Goal: Transaction & Acquisition: Book appointment/travel/reservation

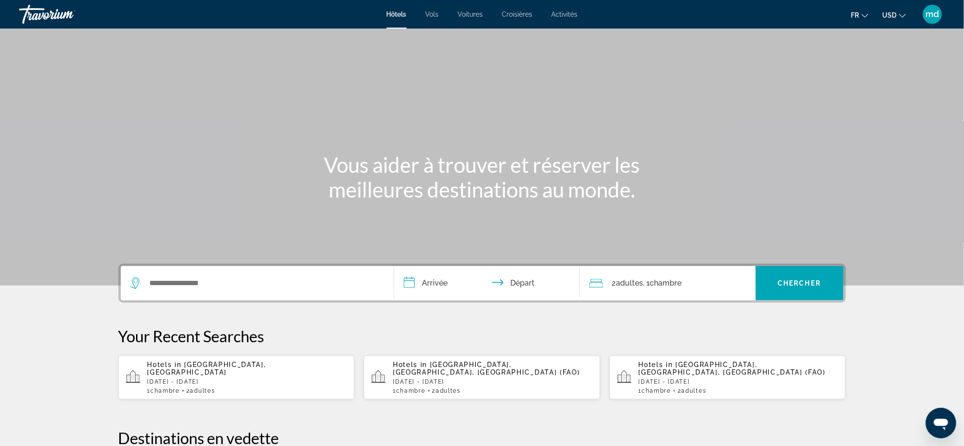
click at [894, 18] on span "USD" at bounding box center [890, 15] width 14 height 8
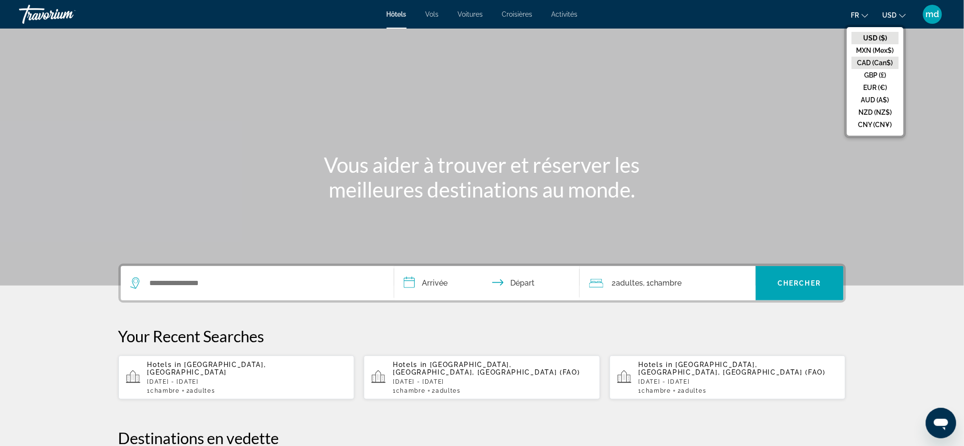
click at [887, 57] on button "CAD (Can$)" at bounding box center [875, 63] width 47 height 12
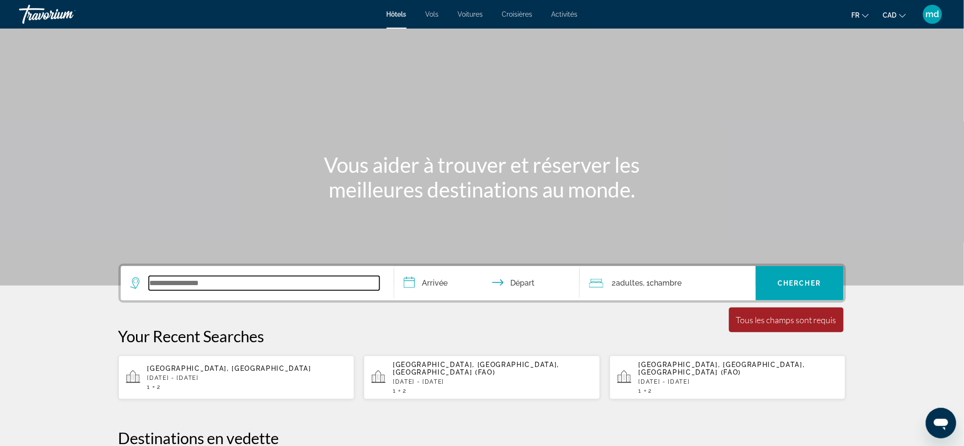
click at [178, 280] on input "Search widget" at bounding box center [264, 283] width 231 height 14
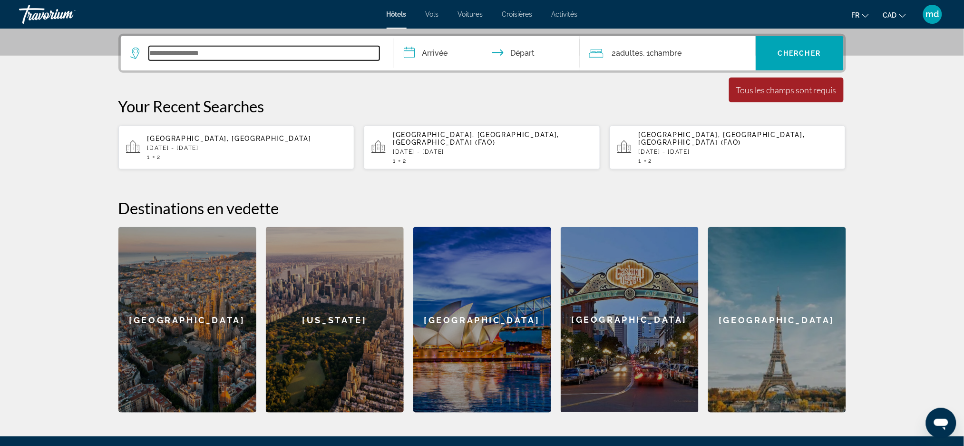
scroll to position [232, 0]
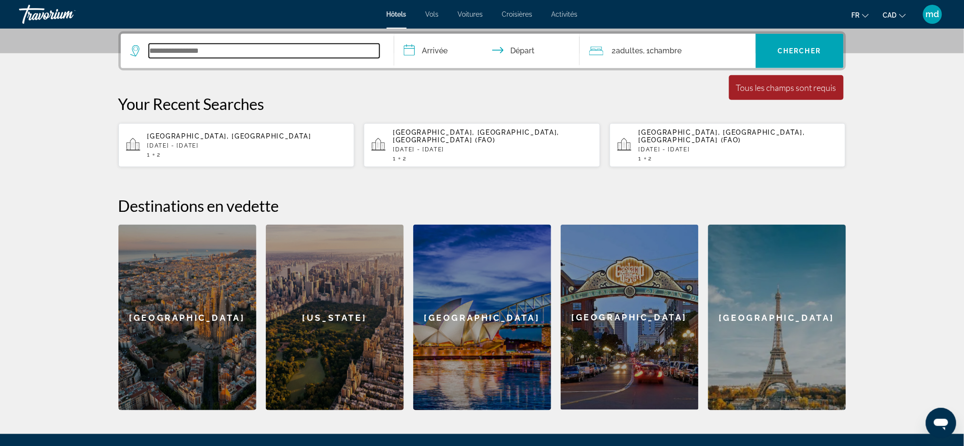
click at [267, 52] on input "Search widget" at bounding box center [264, 51] width 231 height 14
type input "*******"
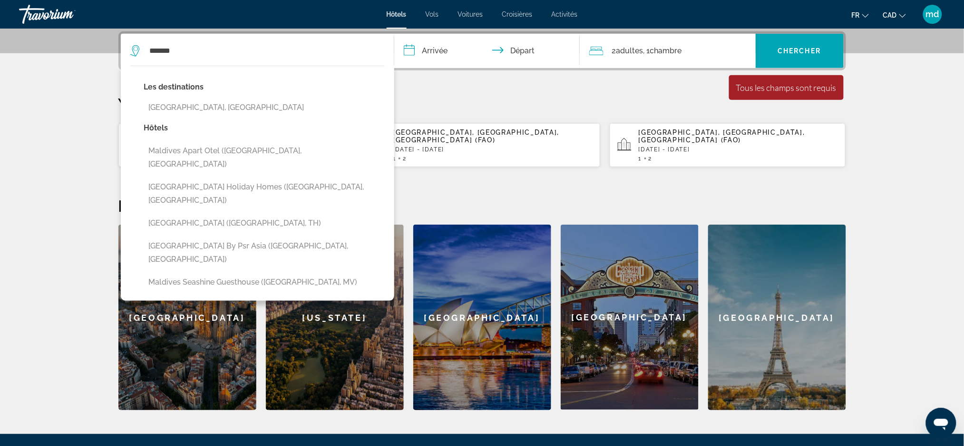
click at [441, 50] on input "**********" at bounding box center [488, 52] width 189 height 37
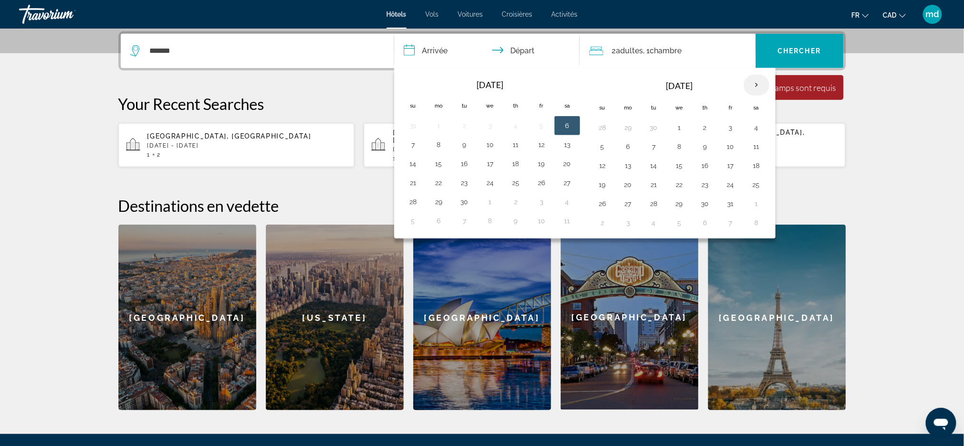
click at [760, 91] on th "Next month" at bounding box center [757, 85] width 26 height 21
click at [632, 186] on button "16" at bounding box center [628, 184] width 15 height 13
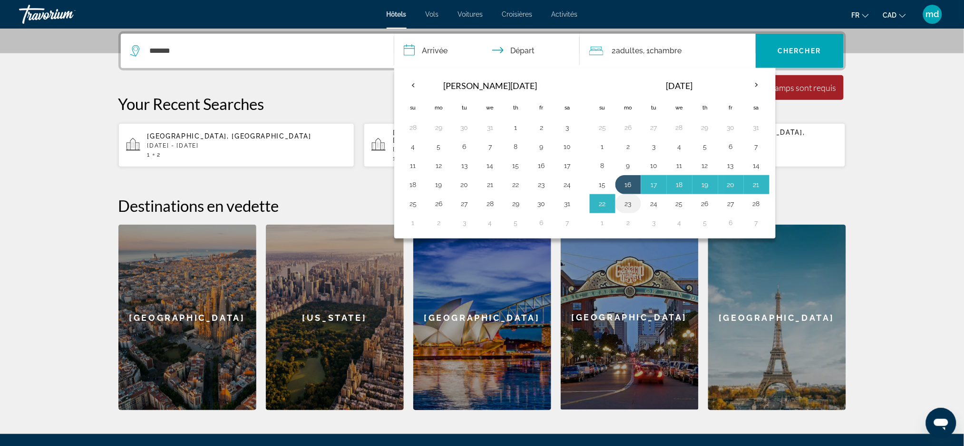
click at [629, 204] on button "23" at bounding box center [628, 203] width 15 height 13
type input "**********"
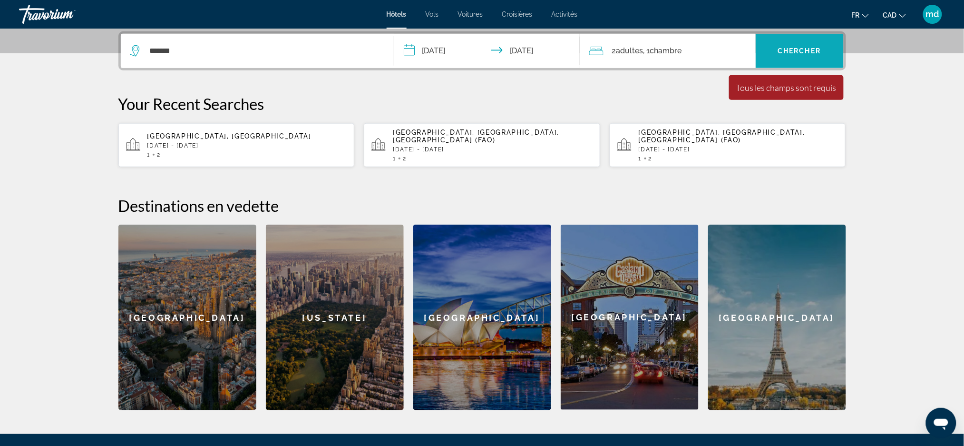
click at [795, 40] on span "Search widget" at bounding box center [800, 50] width 88 height 23
click at [802, 50] on span "Chercher" at bounding box center [799, 51] width 43 height 8
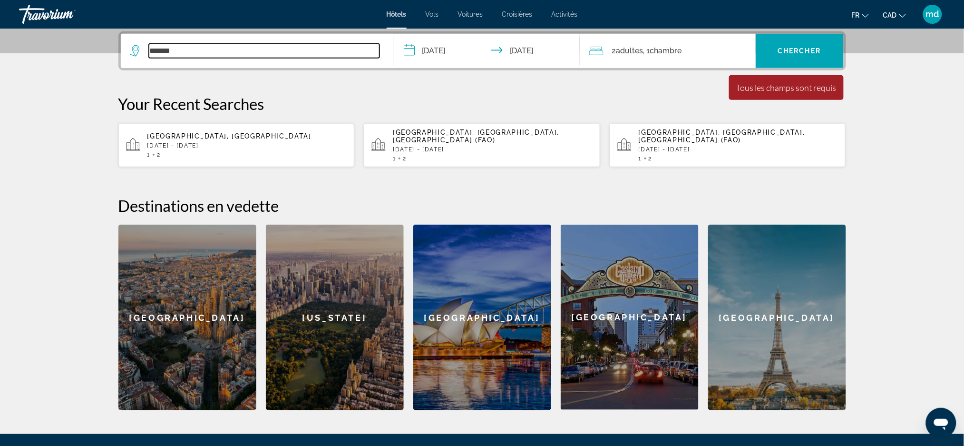
click at [240, 46] on input "*******" at bounding box center [264, 51] width 231 height 14
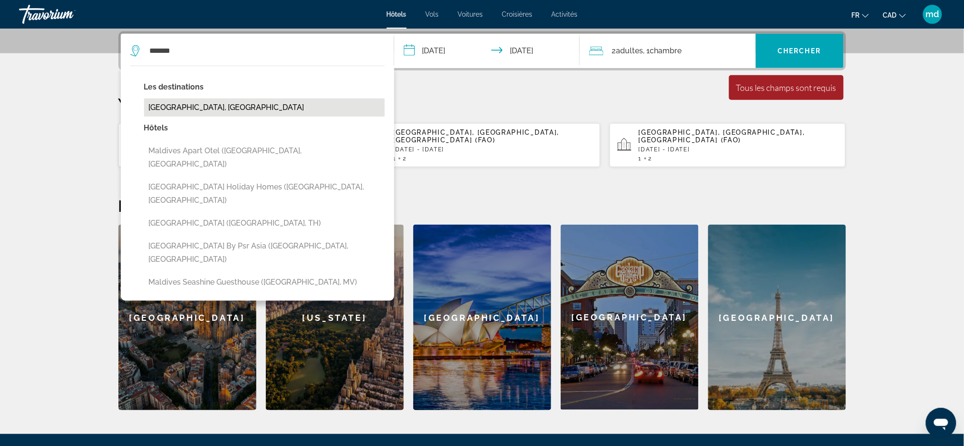
click at [211, 102] on button "Maldives, Maldives" at bounding box center [264, 107] width 241 height 18
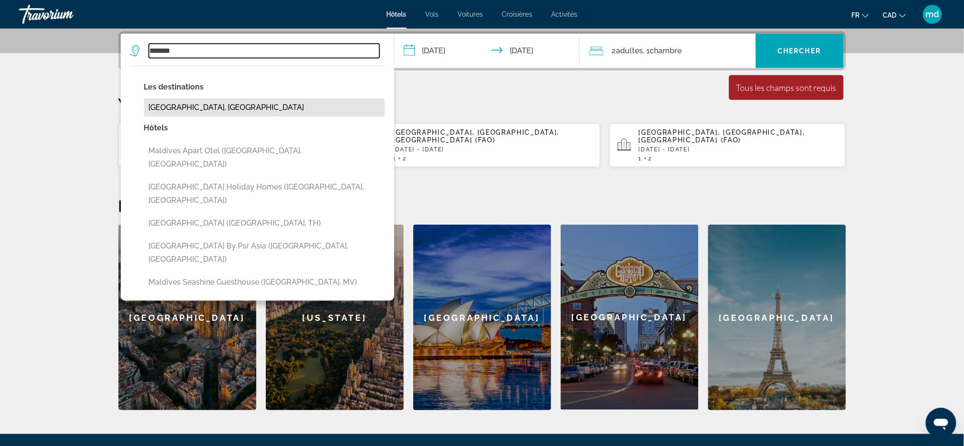
type input "**********"
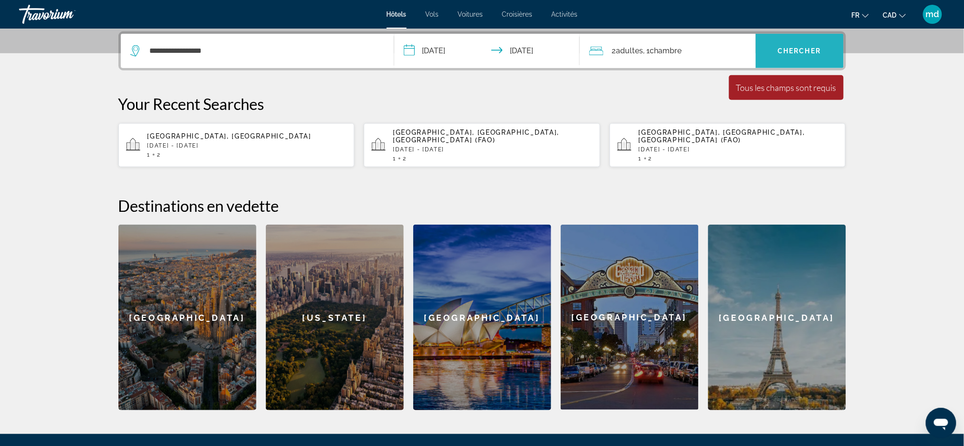
click at [789, 44] on span "Search widget" at bounding box center [800, 50] width 88 height 23
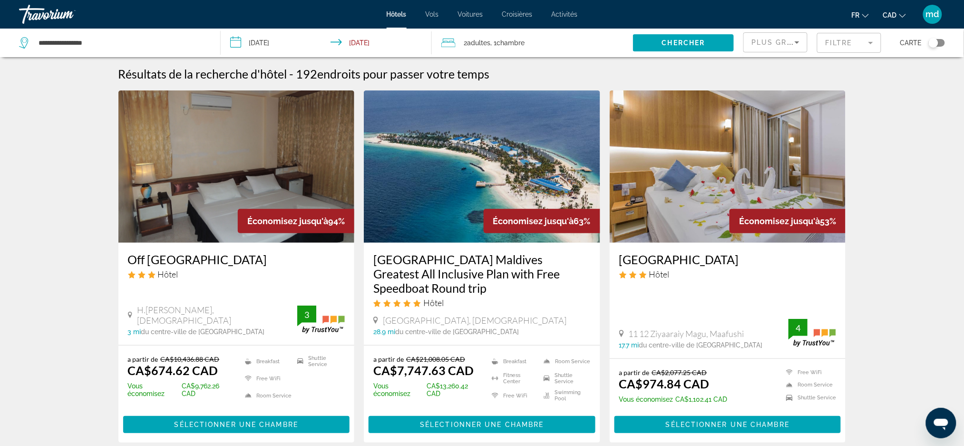
click at [464, 266] on h3 "[GEOGRAPHIC_DATA] Maldives Greatest All Inclusive Plan with Free Speedboat Roun…" at bounding box center [481, 273] width 217 height 43
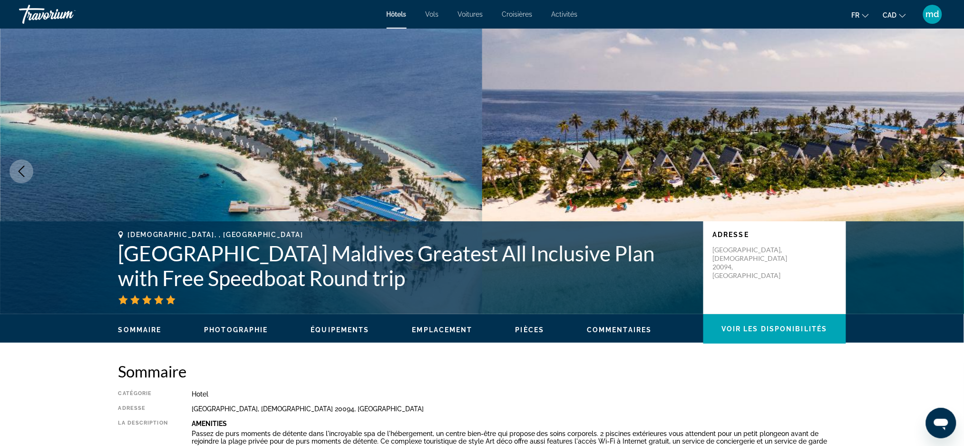
click at [946, 180] on button "Next image" at bounding box center [943, 171] width 24 height 24
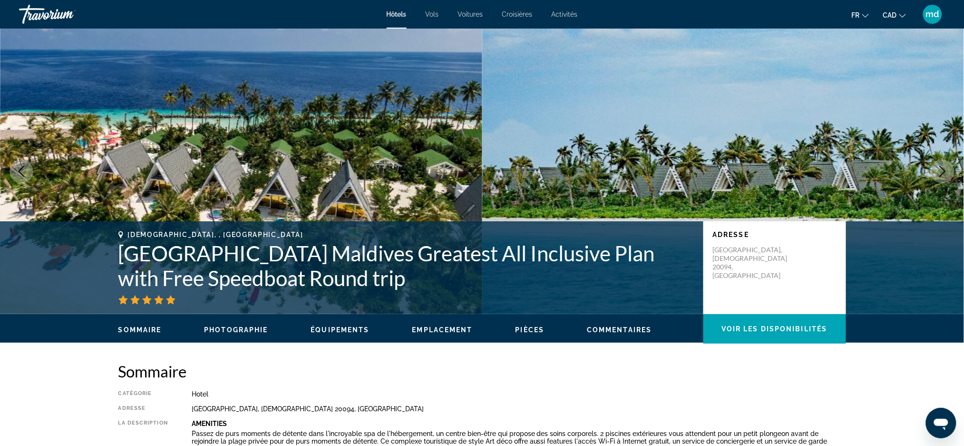
click at [946, 179] on button "Next image" at bounding box center [943, 171] width 24 height 24
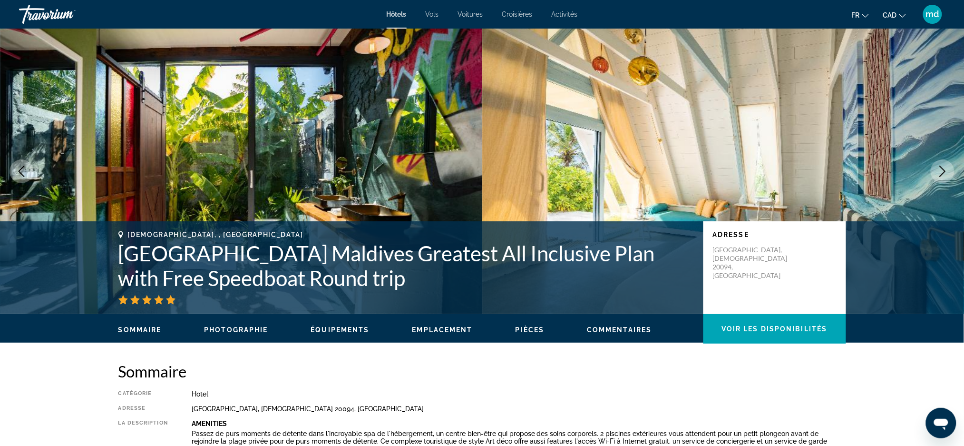
click at [946, 179] on button "Next image" at bounding box center [943, 171] width 24 height 24
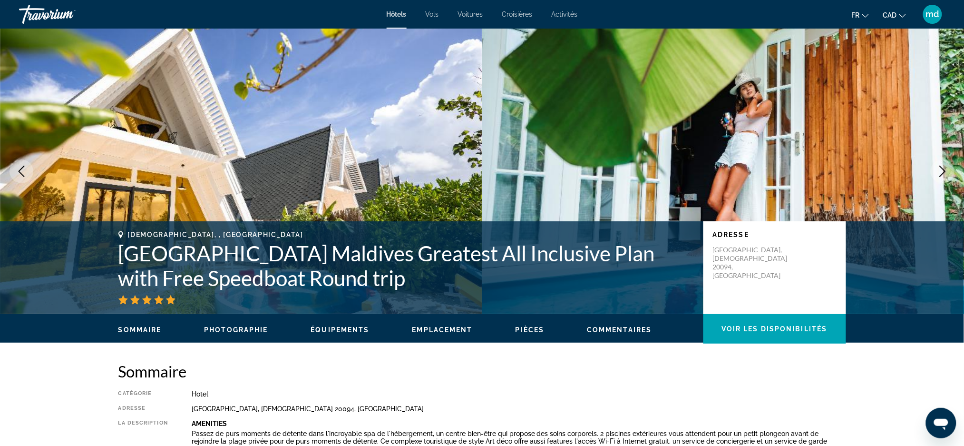
click at [946, 179] on button "Next image" at bounding box center [943, 171] width 24 height 24
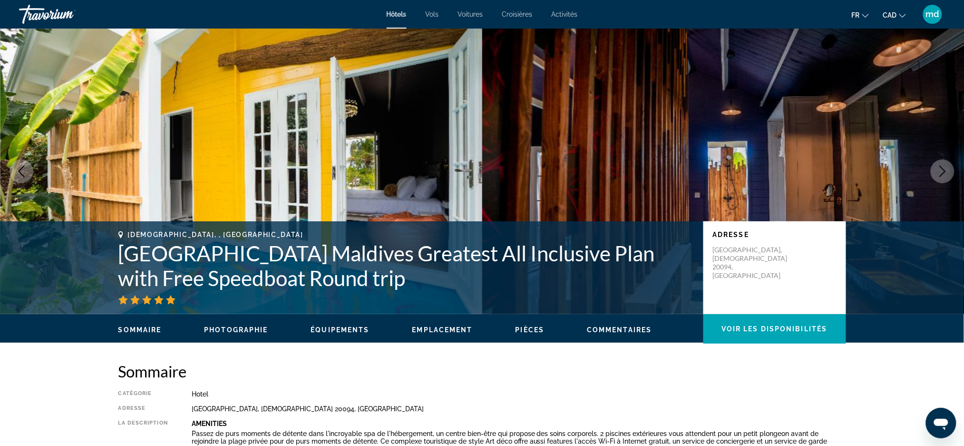
click at [946, 179] on button "Next image" at bounding box center [943, 171] width 24 height 24
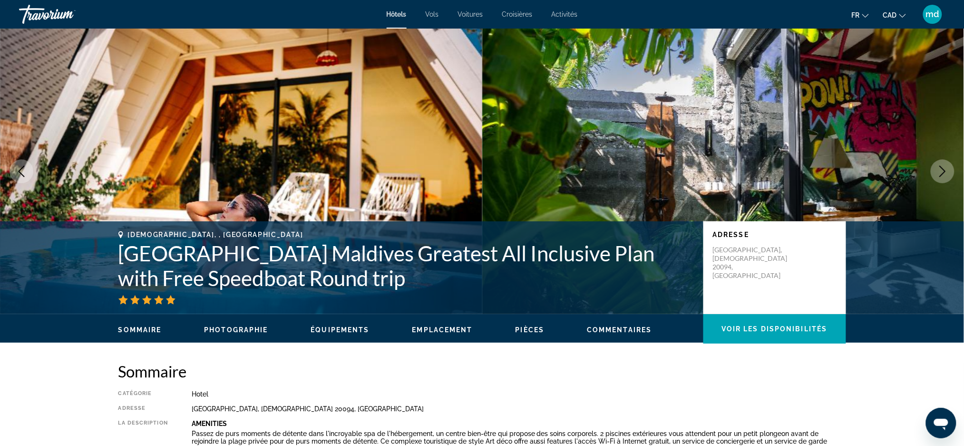
click at [946, 179] on button "Next image" at bounding box center [943, 171] width 24 height 24
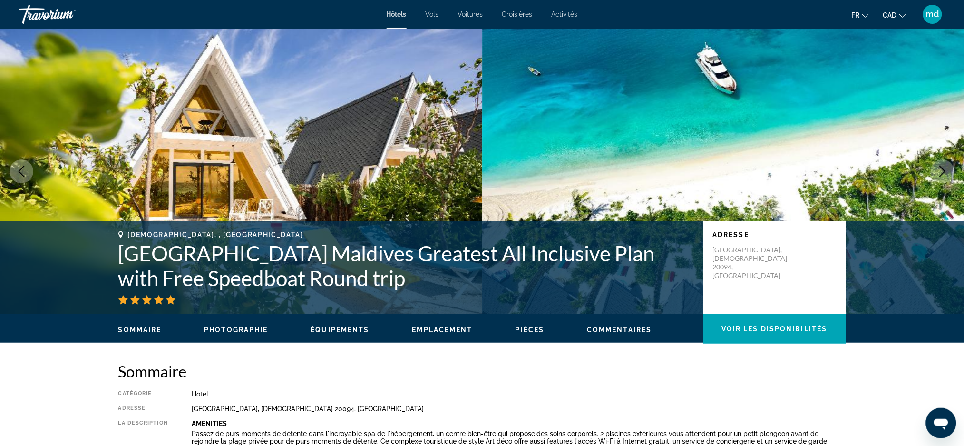
click at [944, 178] on button "Next image" at bounding box center [943, 171] width 24 height 24
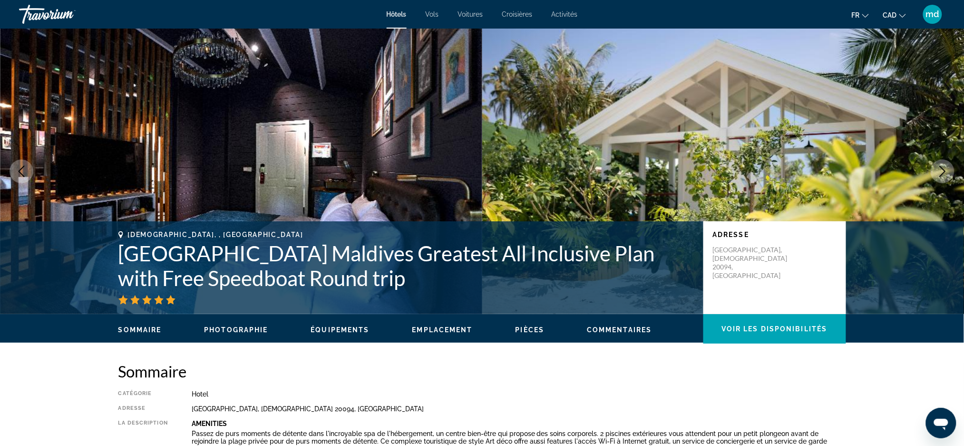
click at [944, 178] on button "Next image" at bounding box center [943, 171] width 24 height 24
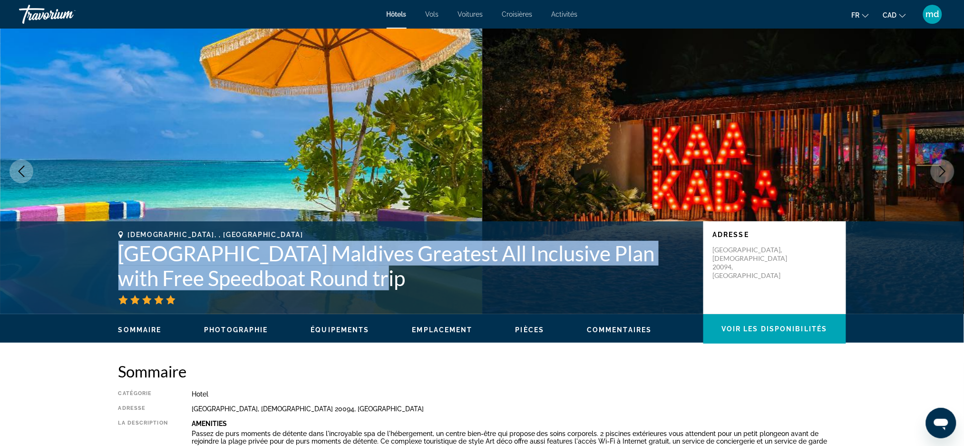
drag, startPoint x: 338, startPoint y: 280, endPoint x: 107, endPoint y: 249, distance: 233.3
click at [107, 249] on div "Male, , Maldives Oaga Art Resort Maldives Greatest All Inclusive Plan with Free…" at bounding box center [482, 268] width 766 height 74
copy h1 "[GEOGRAPHIC_DATA] Maldives Greatest All Inclusive Plan with Free Speedboat Roun…"
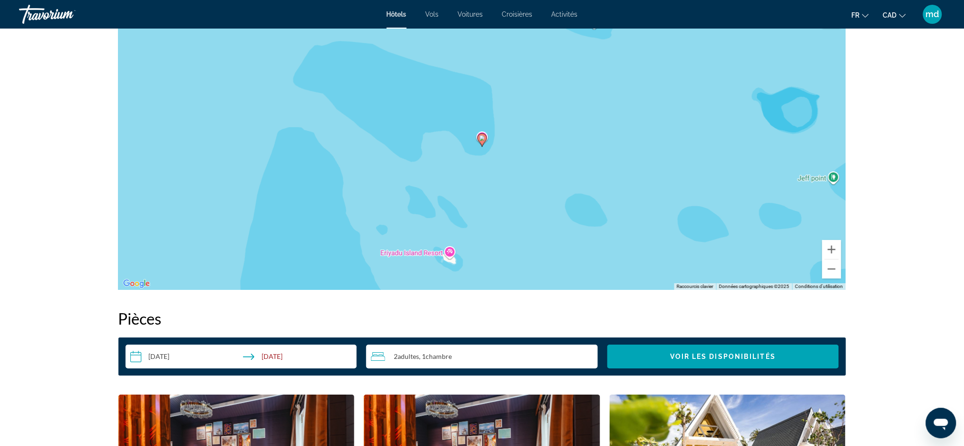
scroll to position [1078, 0]
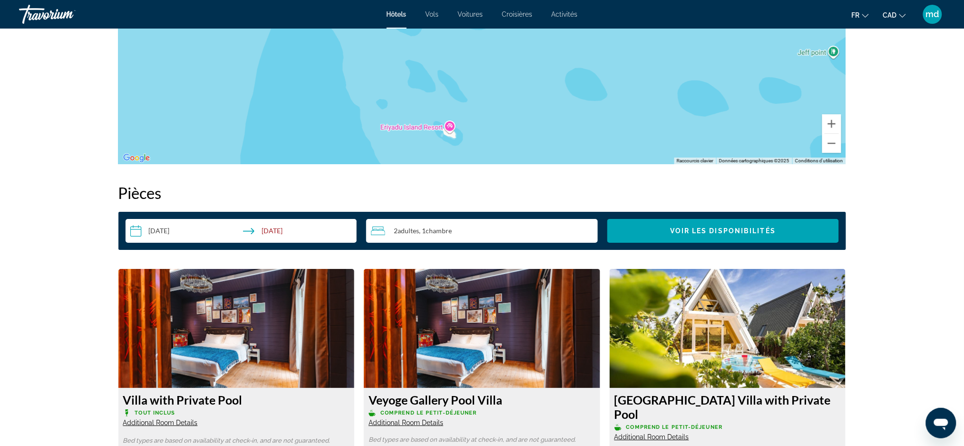
click at [169, 222] on input "**********" at bounding box center [243, 232] width 235 height 27
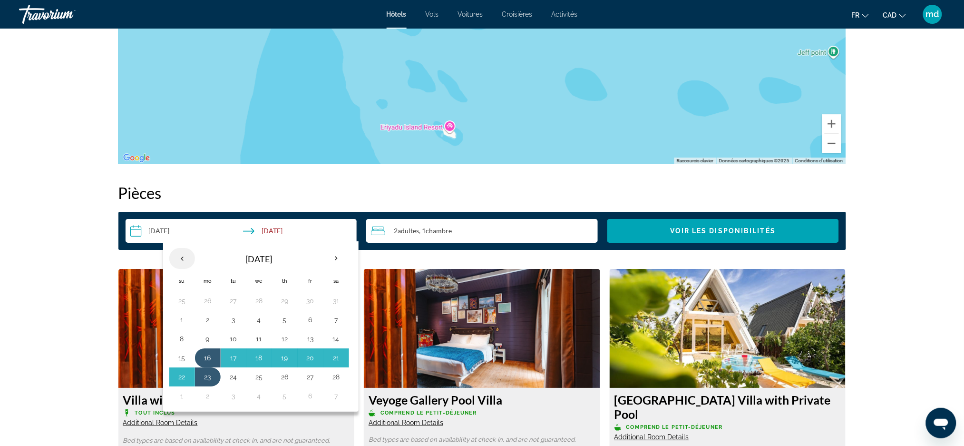
click at [181, 257] on th "Previous month" at bounding box center [182, 258] width 26 height 21
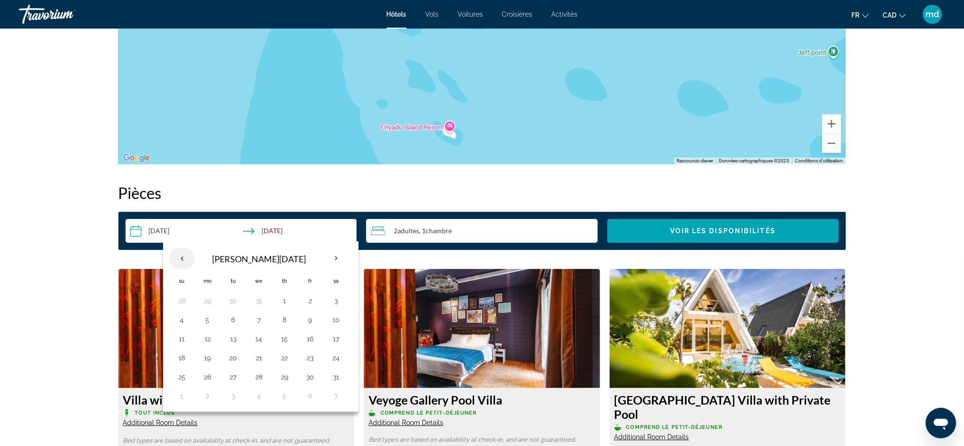
click at [181, 257] on th "Previous month" at bounding box center [182, 258] width 26 height 21
click at [208, 363] on button "17" at bounding box center [207, 357] width 15 height 13
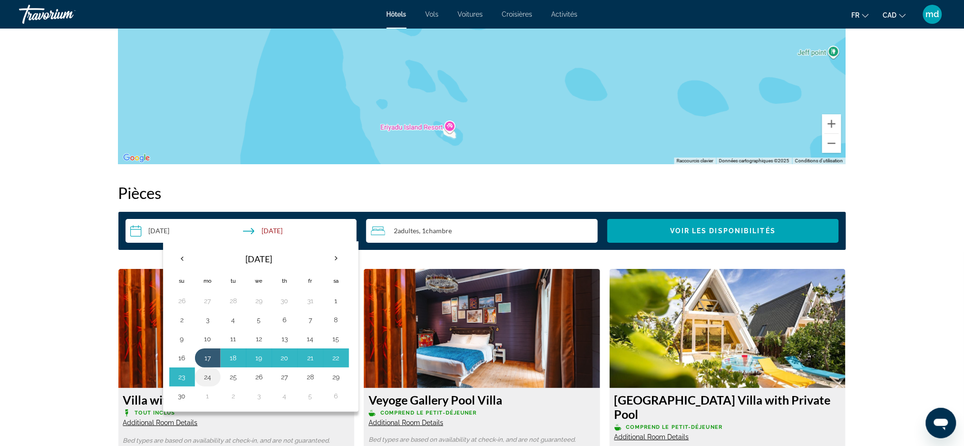
click at [209, 376] on button "24" at bounding box center [207, 376] width 15 height 13
type input "**********"
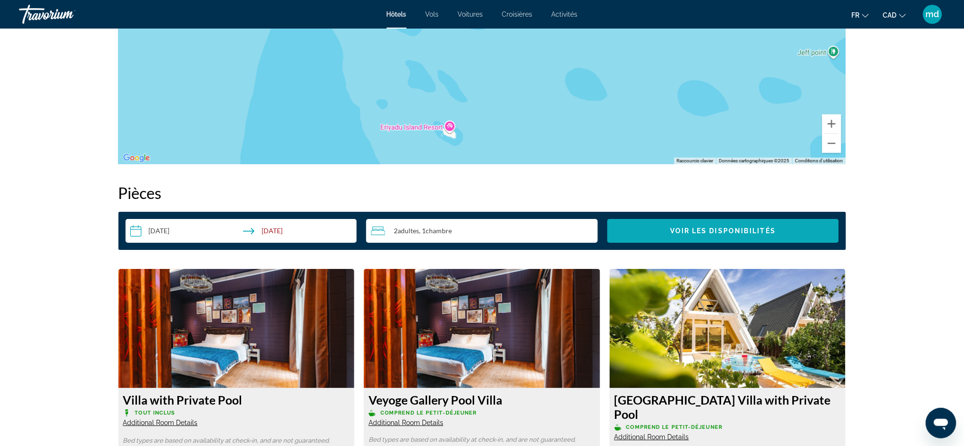
click at [760, 227] on span "Voir les disponibilités" at bounding box center [723, 231] width 106 height 8
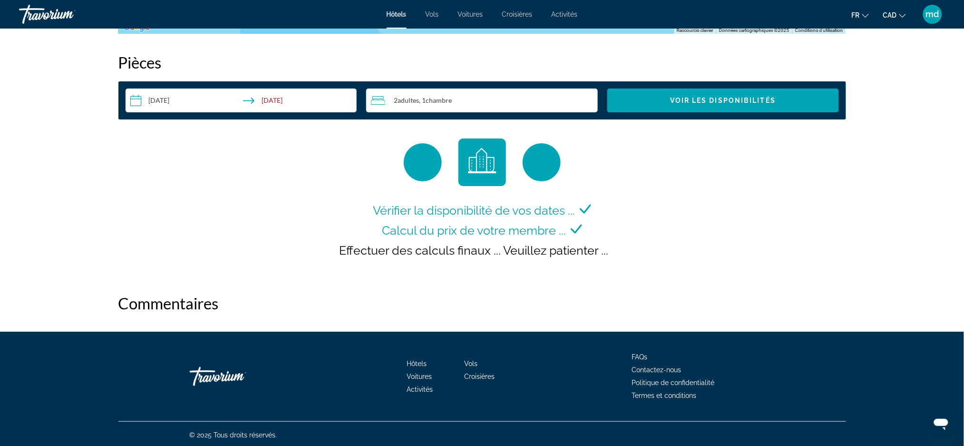
scroll to position [1210, 0]
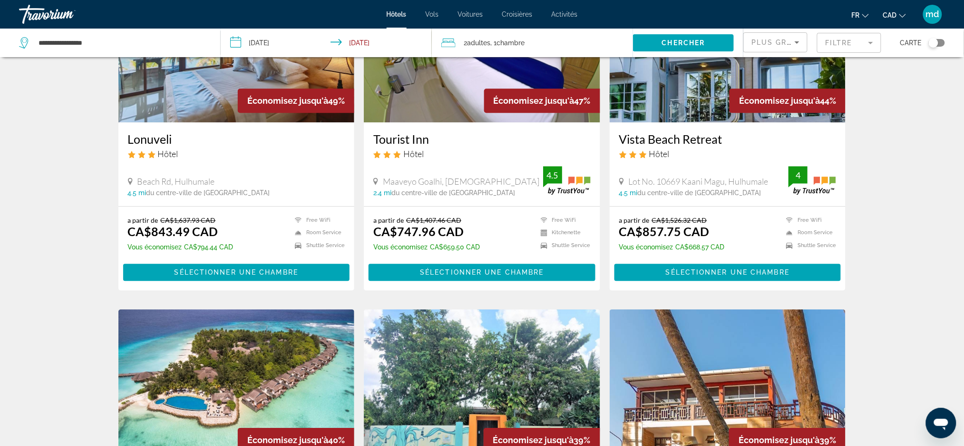
scroll to position [1015, 0]
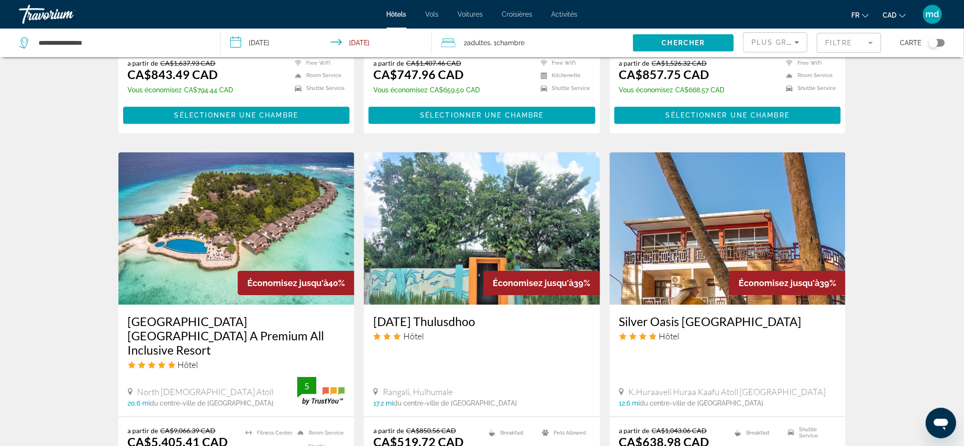
click at [181, 323] on h3 "[GEOGRAPHIC_DATA] [GEOGRAPHIC_DATA] A Premium All Inclusive Resort" at bounding box center [236, 335] width 217 height 43
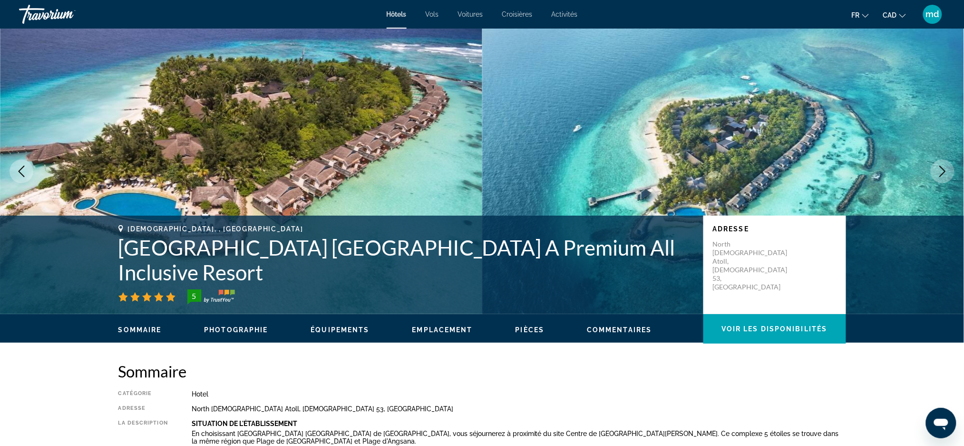
click at [940, 164] on button "Next image" at bounding box center [943, 171] width 24 height 24
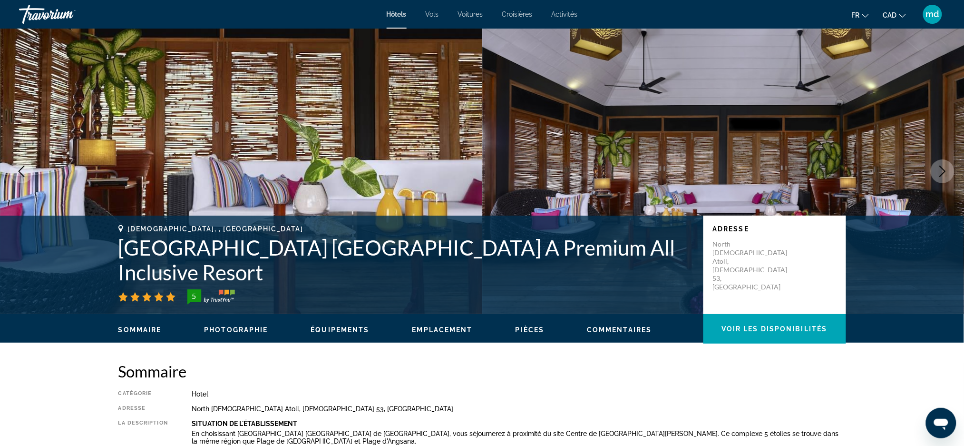
click at [940, 164] on button "Next image" at bounding box center [943, 171] width 24 height 24
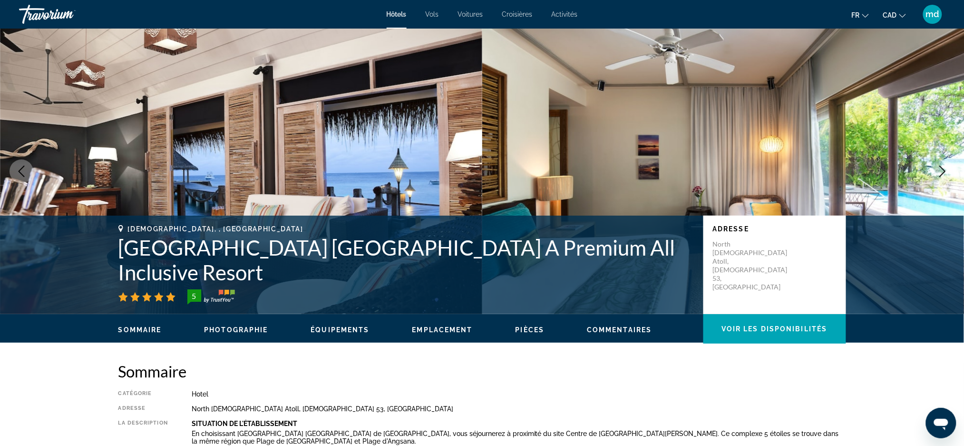
click at [940, 164] on button "Next image" at bounding box center [943, 171] width 24 height 24
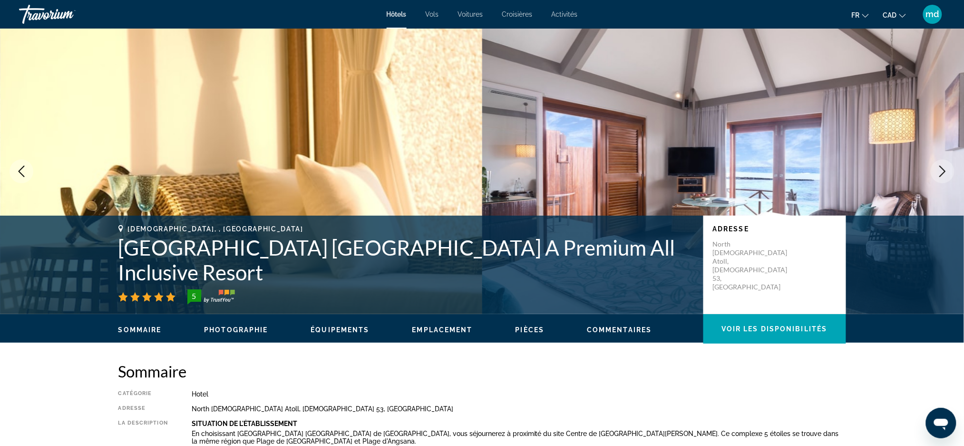
click at [940, 164] on button "Next image" at bounding box center [943, 171] width 24 height 24
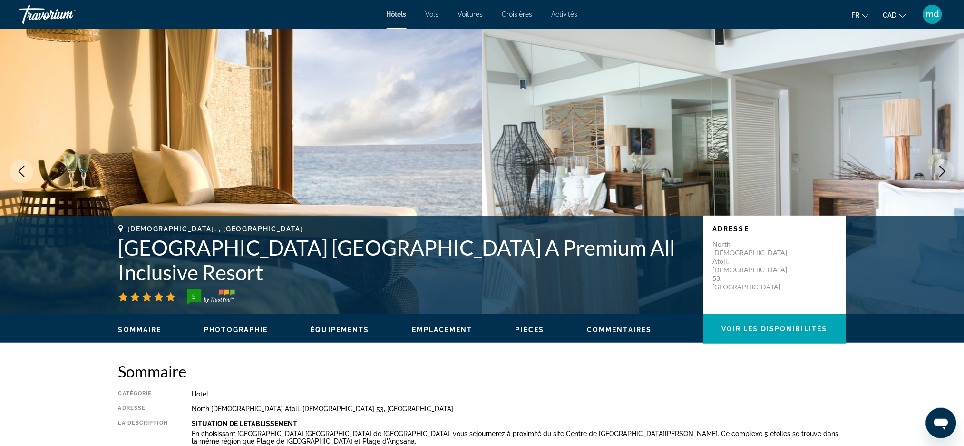
drag, startPoint x: 201, startPoint y: 276, endPoint x: 122, endPoint y: 241, distance: 86.2
click at [122, 241] on h1 "[GEOGRAPHIC_DATA] [GEOGRAPHIC_DATA] A Premium All Inclusive Resort" at bounding box center [406, 259] width 576 height 49
copy h1 "[GEOGRAPHIC_DATA] [GEOGRAPHIC_DATA] A Premium All Inclusive Resort"
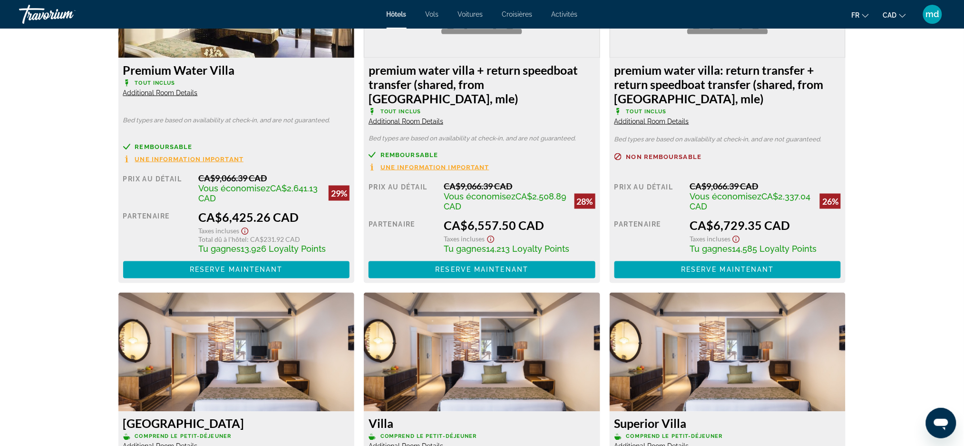
scroll to position [1649, 0]
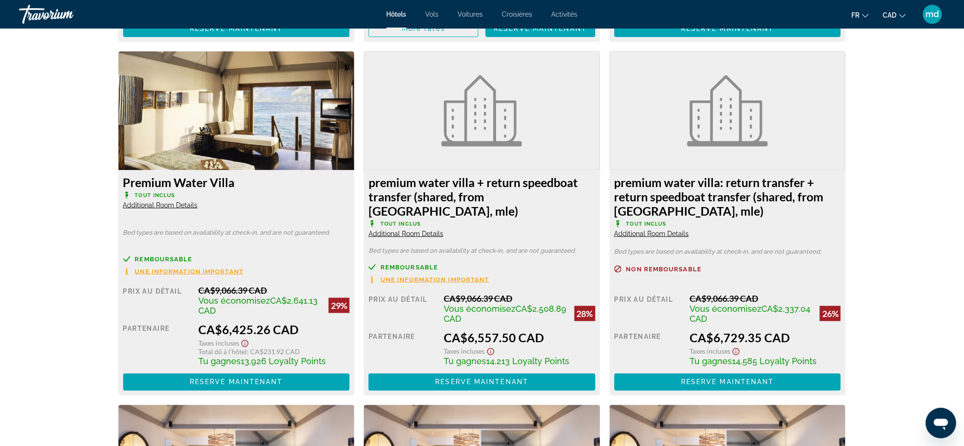
click at [207, 114] on img "Main content" at bounding box center [236, 110] width 236 height 119
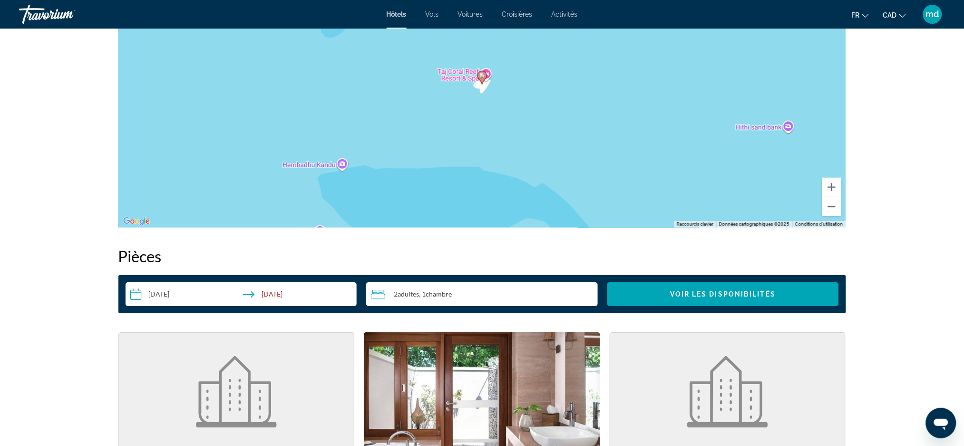
scroll to position [1268, 0]
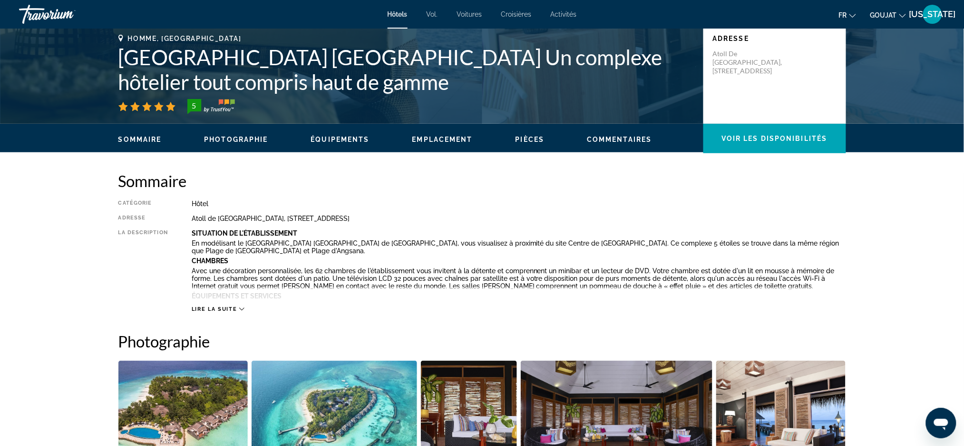
scroll to position [0, 0]
